Goal: Task Accomplishment & Management: Use online tool/utility

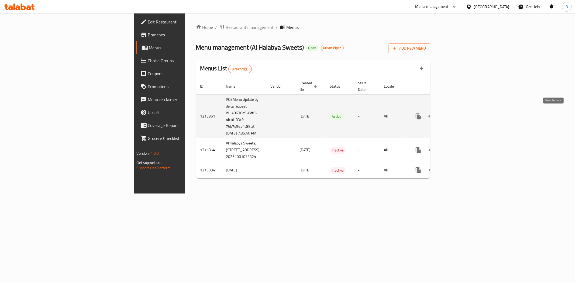
click at [460, 114] on icon "enhanced table" at bounding box center [457, 116] width 6 height 6
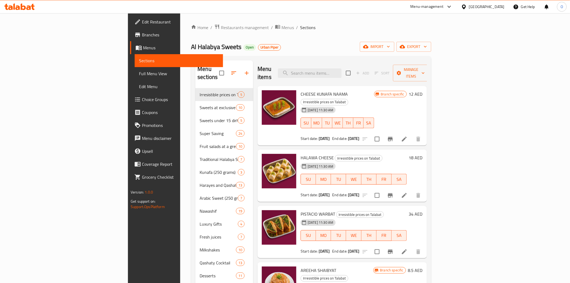
click at [139, 72] on span "Full Menu View" at bounding box center [179, 73] width 80 height 6
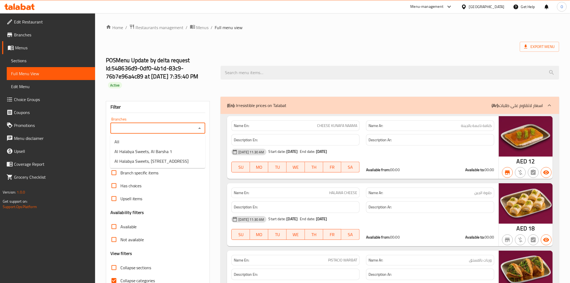
click at [141, 126] on input "Branches" at bounding box center [153, 128] width 83 height 8
click at [144, 140] on li "All" at bounding box center [157, 142] width 95 height 10
type input "All"
click at [304, 61] on div "POSMenu Update by delta request Id:548636d9-0df0-4b1d-83c9-76b7e96a4c89 at [DAT…" at bounding box center [333, 72] width 460 height 48
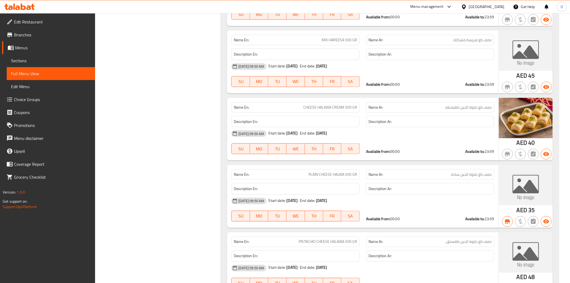
scroll to position [15509, 0]
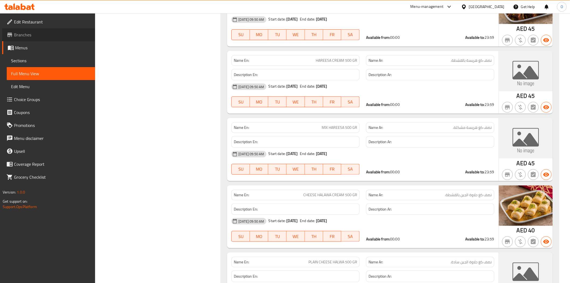
click at [34, 37] on span "Branches" at bounding box center [52, 35] width 77 height 6
